Goal: Find specific page/section: Find specific page/section

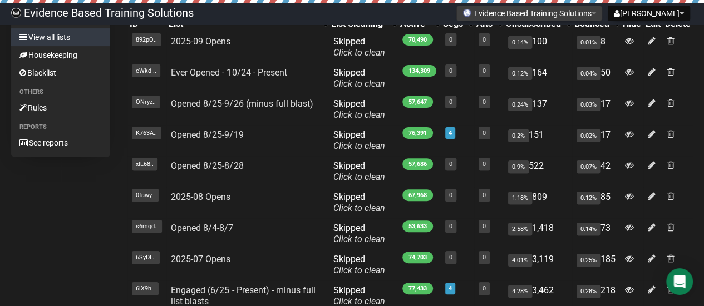
scroll to position [56, 0]
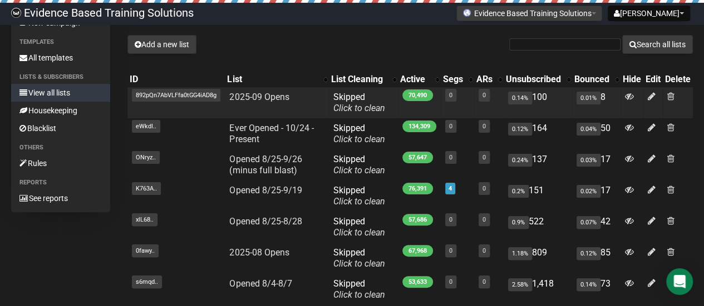
click at [144, 96] on span "892pQn7AbVLFfa0tGG4iAD8g" at bounding box center [176, 95] width 88 height 13
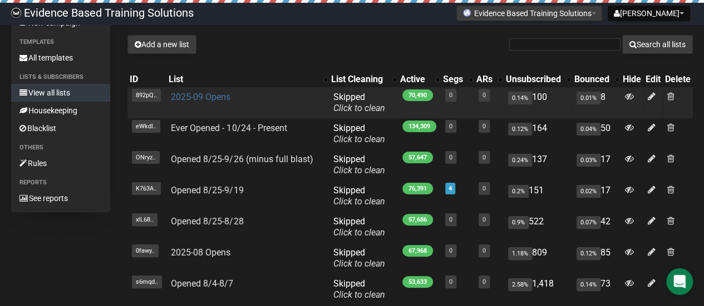
click at [224, 100] on link "2025-09 Opens" at bounding box center [201, 97] width 60 height 11
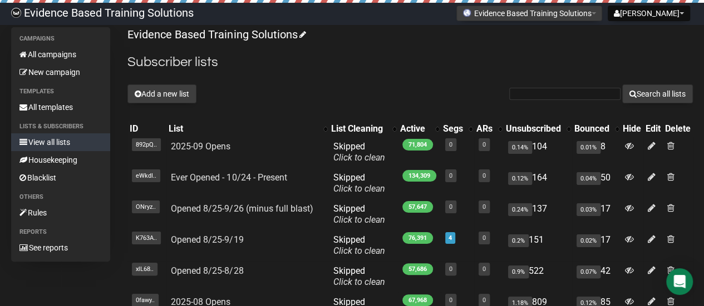
scroll to position [7, 0]
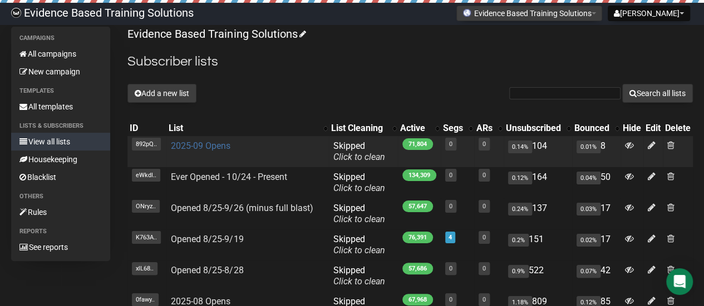
click at [214, 149] on link "2025-09 Opens" at bounding box center [201, 146] width 60 height 11
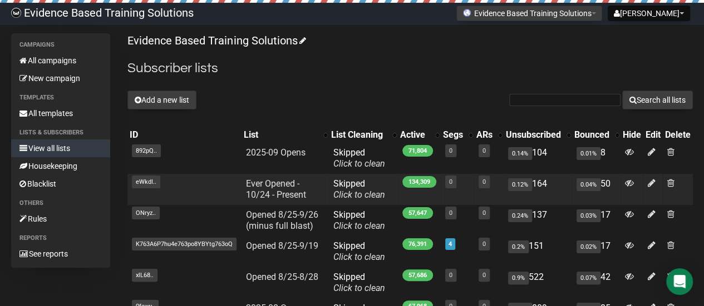
scroll to position [56, 0]
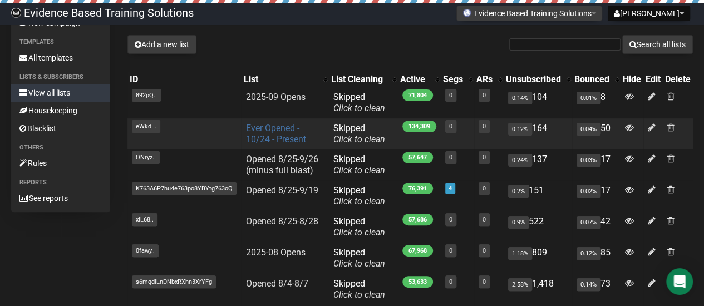
click at [256, 131] on link "Ever Opened - 10/24 - Present" at bounding box center [275, 134] width 60 height 22
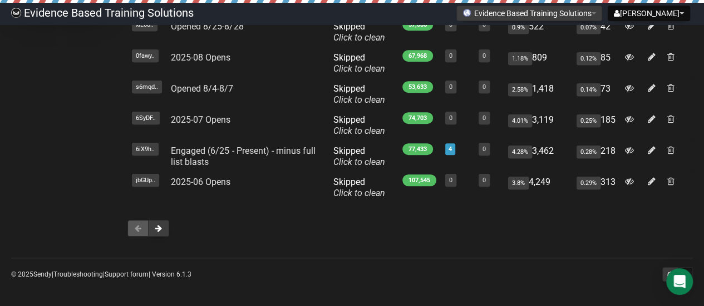
scroll to position [251, 0]
click at [161, 231] on span at bounding box center [158, 228] width 7 height 8
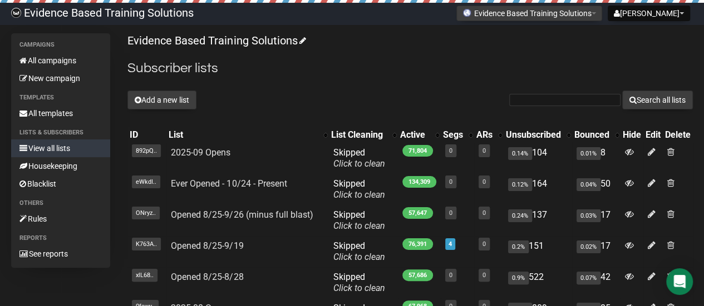
scroll to position [0, 0]
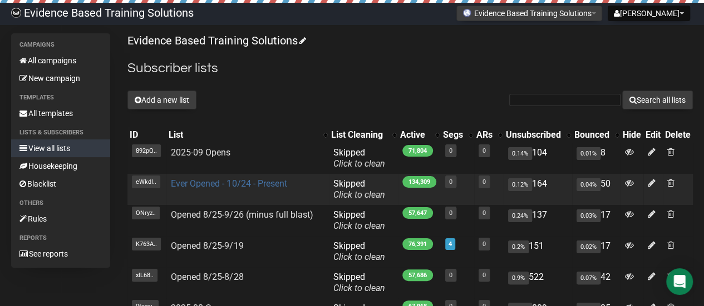
click at [233, 187] on link "Ever Opened - 10/24 - Present" at bounding box center [229, 184] width 116 height 11
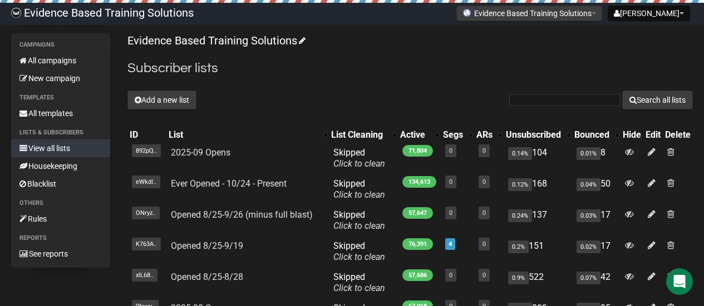
scroll to position [251, 0]
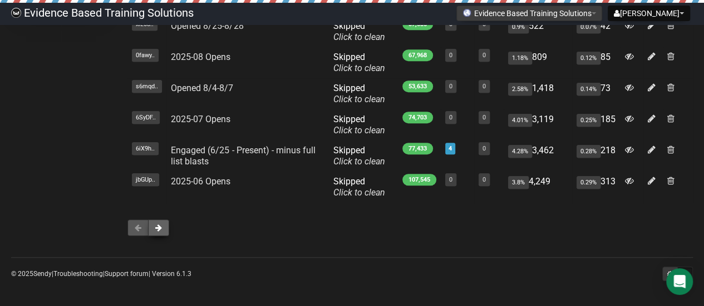
click at [159, 227] on span at bounding box center [158, 228] width 7 height 8
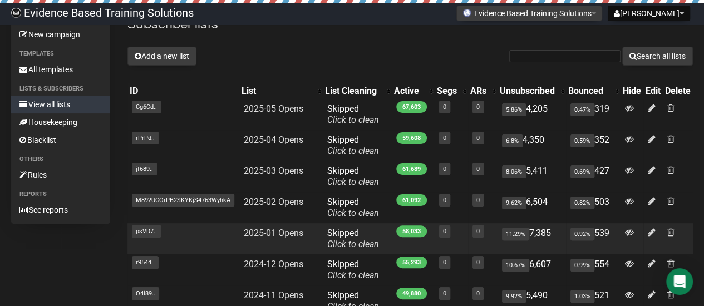
scroll to position [222, 0]
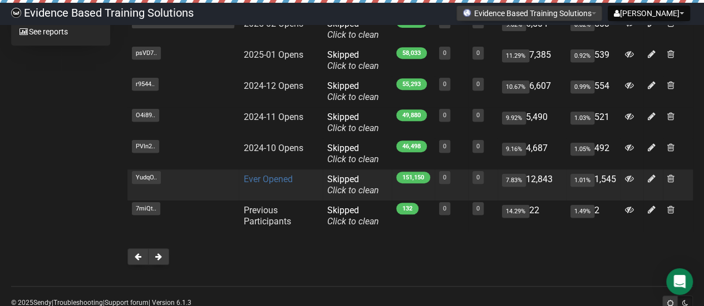
click at [261, 177] on link "Ever Opened" at bounding box center [267, 179] width 49 height 11
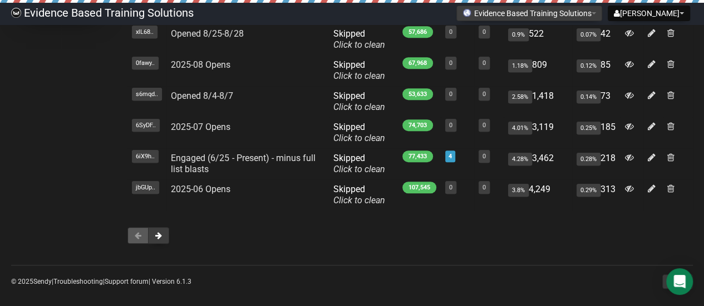
scroll to position [251, 0]
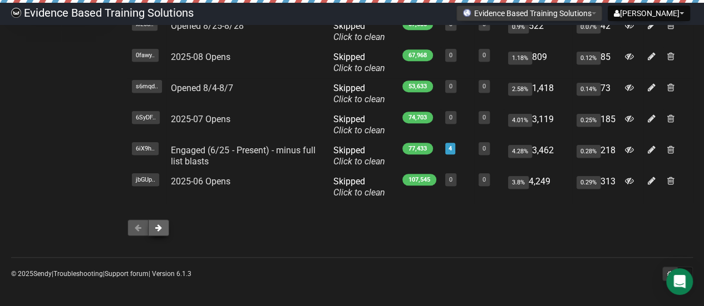
click at [163, 227] on button at bounding box center [158, 228] width 21 height 17
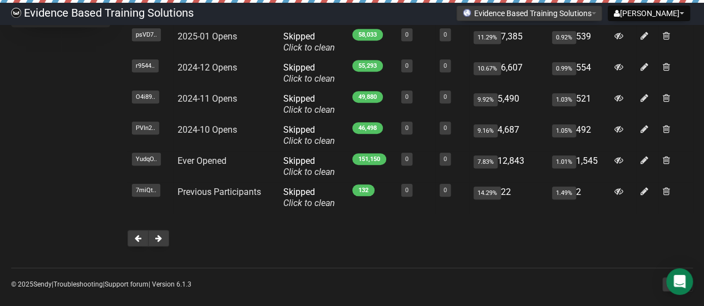
scroll to position [251, 0]
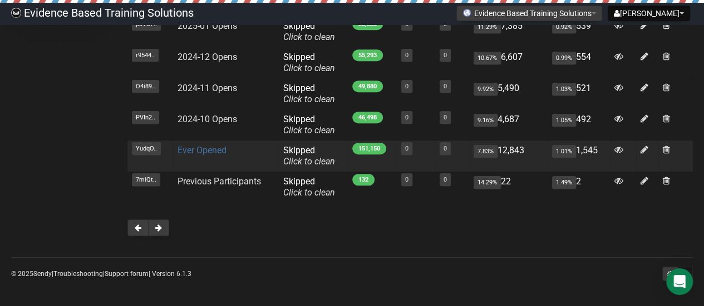
click at [222, 151] on link "Ever Opened" at bounding box center [201, 150] width 49 height 11
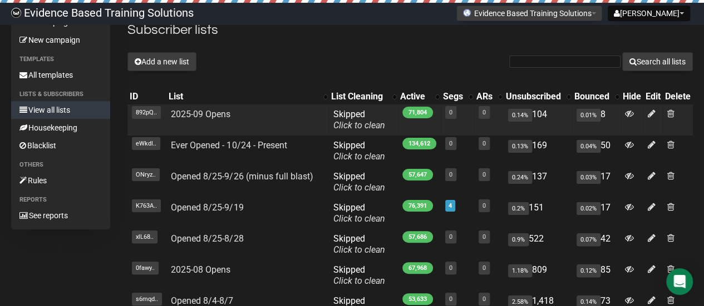
scroll to position [56, 0]
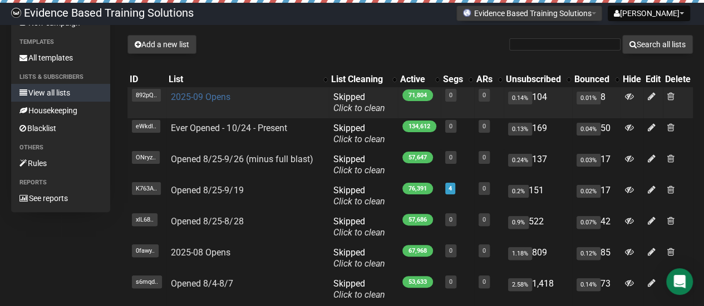
click at [198, 96] on link "2025-09 Opens" at bounding box center [201, 97] width 60 height 11
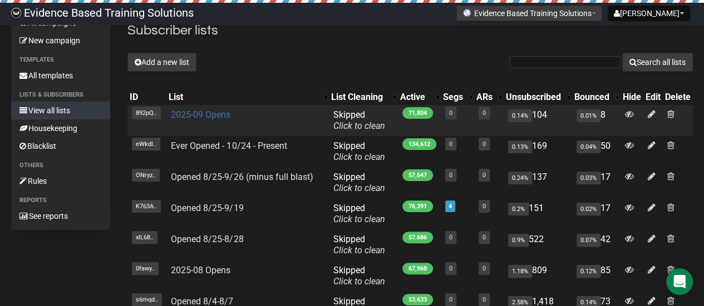
scroll to position [56, 0]
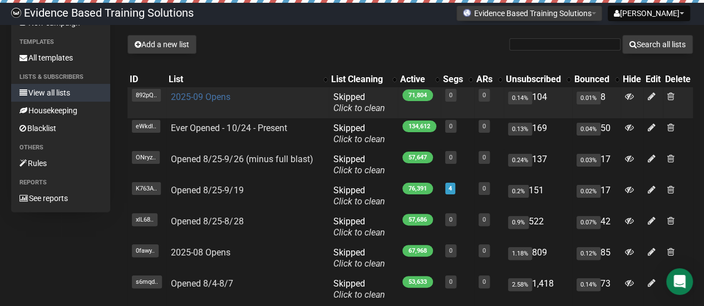
click at [211, 99] on link "2025-09 Opens" at bounding box center [201, 97] width 60 height 11
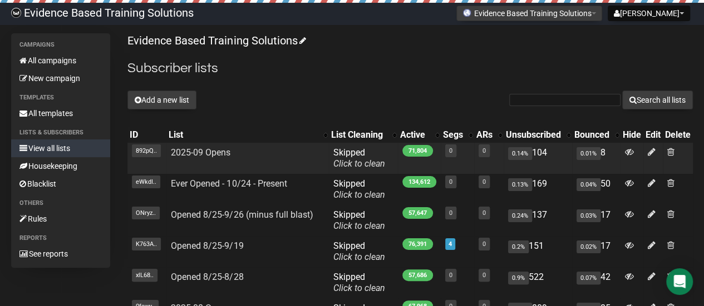
scroll to position [56, 0]
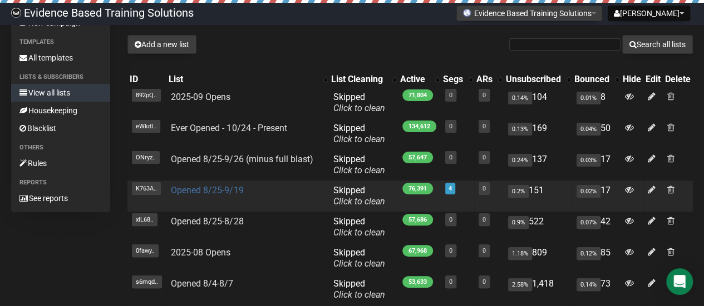
click at [210, 193] on link "Opened 8/25-9/19" at bounding box center [207, 190] width 72 height 11
